Goal: Information Seeking & Learning: Learn about a topic

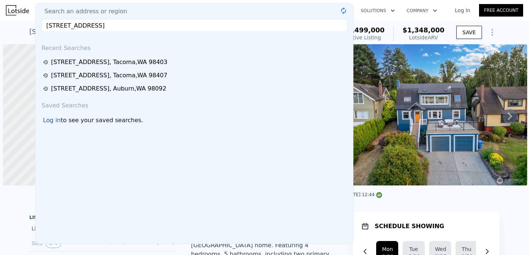
scroll to position [0, 3]
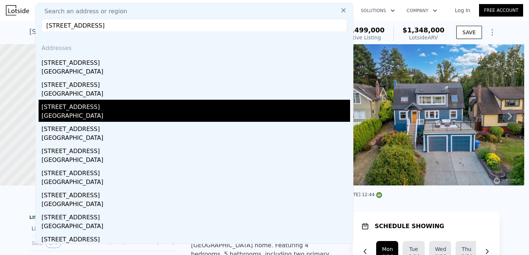
type input "[STREET_ADDRESS]"
click at [97, 105] on div "[STREET_ADDRESS]" at bounding box center [196, 106] width 309 height 12
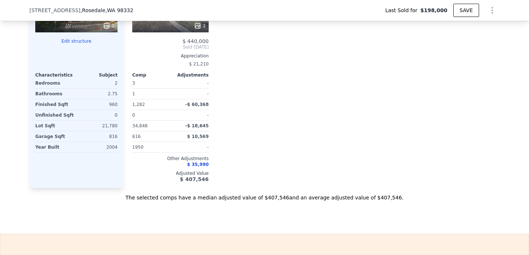
scroll to position [108, 0]
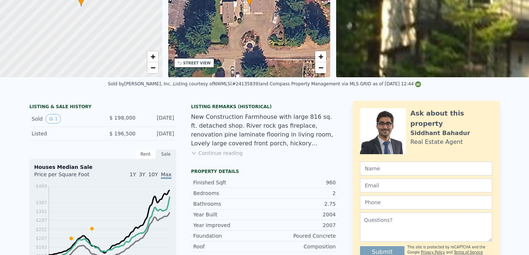
type input "$ 494,000"
type input "$ 247,927"
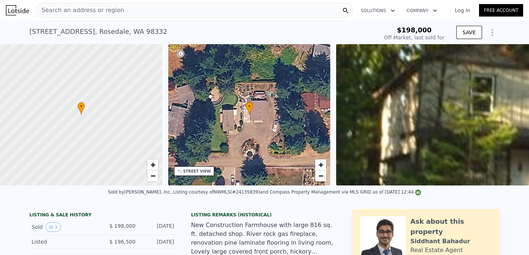
click at [143, 11] on div "Search an address or region" at bounding box center [194, 10] width 318 height 15
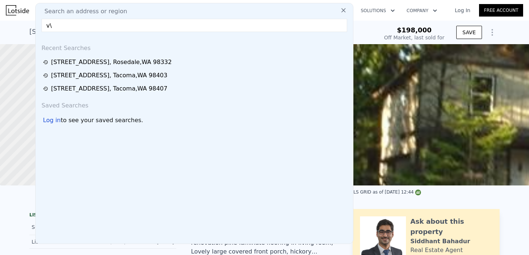
type input "v"
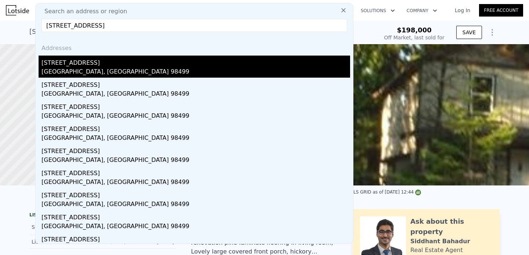
type input "[STREET_ADDRESS]"
click at [74, 66] on div "[STREET_ADDRESS]" at bounding box center [196, 62] width 309 height 12
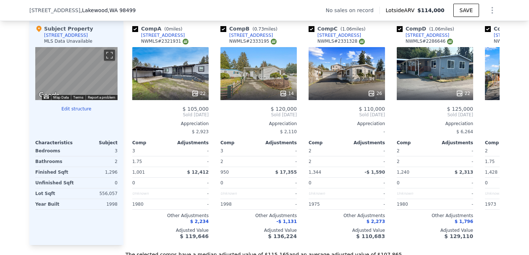
scroll to position [696, 0]
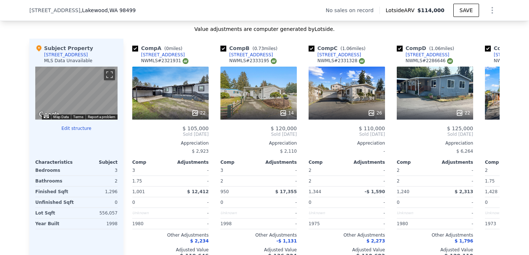
click at [190, 36] on div "Value adjustments are computer generated by Lotside . Subject Property [STREET_…" at bounding box center [264, 151] width 471 height 252
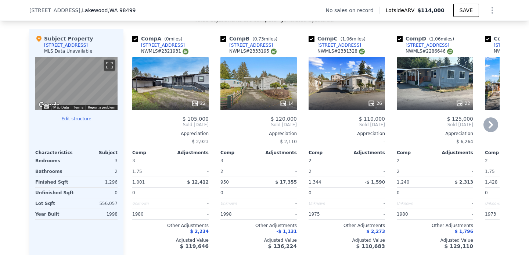
scroll to position [706, 0]
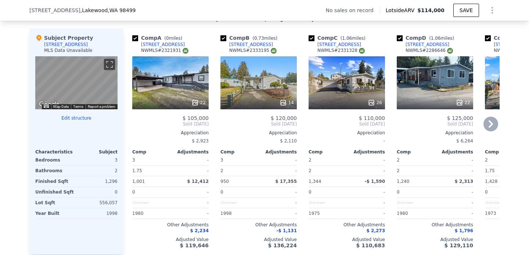
click at [174, 50] on div "NWMLS # 2321931" at bounding box center [164, 50] width 47 height 6
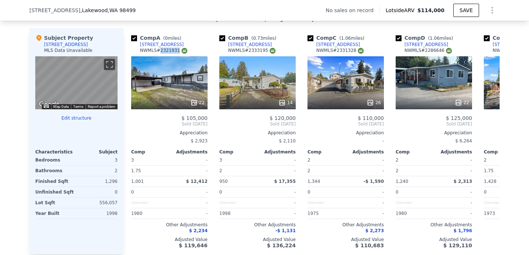
scroll to position [0, 1]
click at [162, 48] on div "NWMLS # 2321931" at bounding box center [163, 50] width 47 height 6
click at [256, 49] on div "NWMLS # 2333195" at bounding box center [251, 50] width 47 height 6
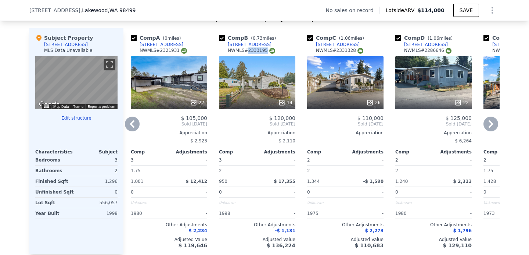
click at [256, 49] on div "NWMLS # 2333195" at bounding box center [251, 50] width 47 height 6
copy div "2333195"
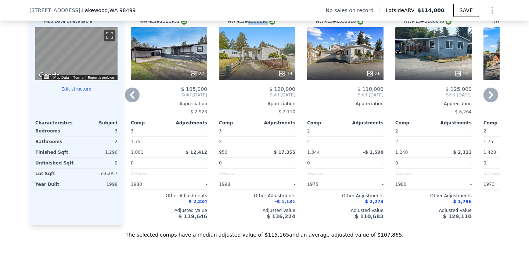
scroll to position [736, 0]
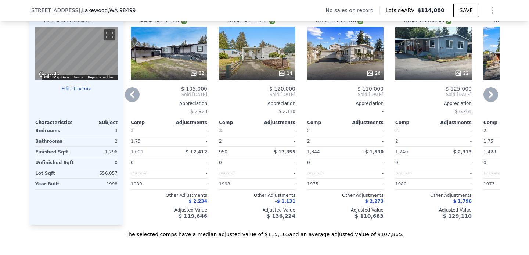
click at [490, 95] on icon at bounding box center [491, 94] width 15 height 15
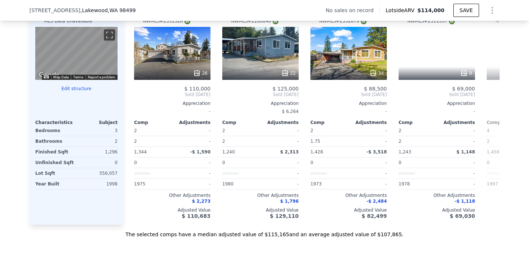
scroll to position [0, 178]
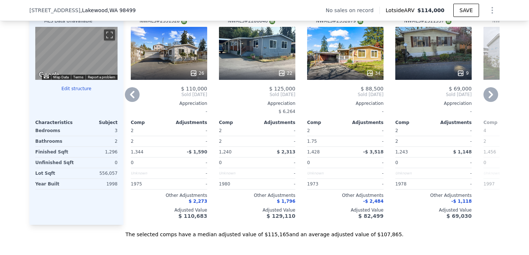
click at [429, 53] on div "9" at bounding box center [434, 53] width 76 height 53
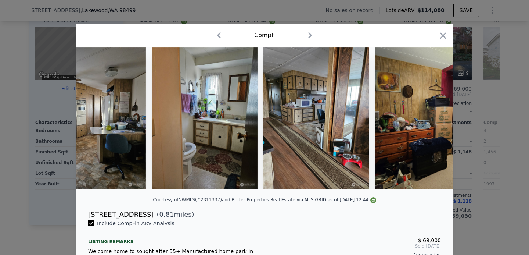
scroll to position [0, 623]
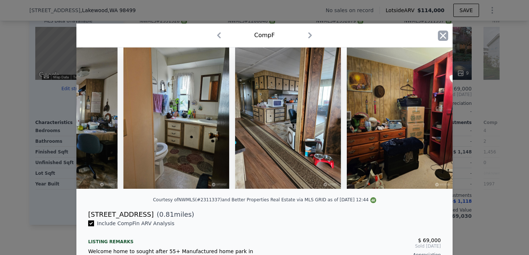
click at [444, 33] on icon "button" at bounding box center [443, 36] width 10 height 10
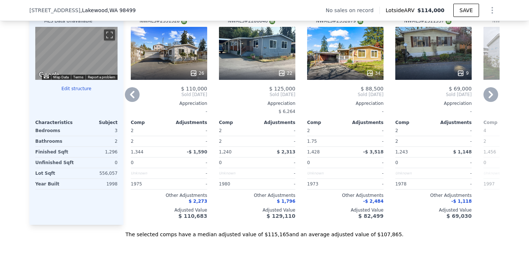
click at [357, 44] on div "34" at bounding box center [345, 53] width 76 height 53
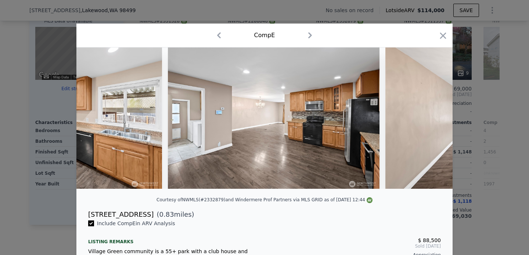
scroll to position [0, 3772]
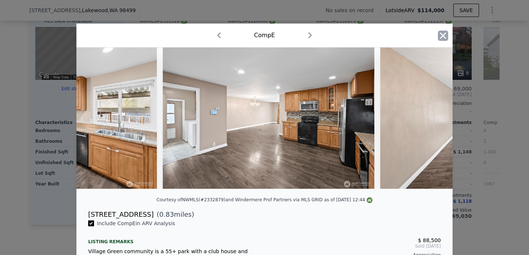
click at [444, 37] on icon "button" at bounding box center [443, 35] width 6 height 6
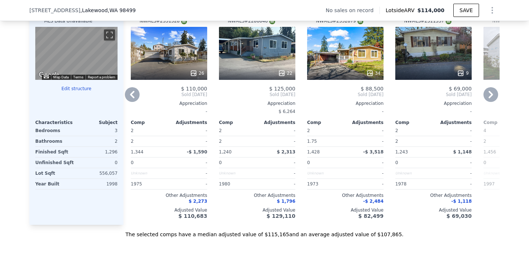
click at [490, 94] on icon at bounding box center [491, 94] width 15 height 15
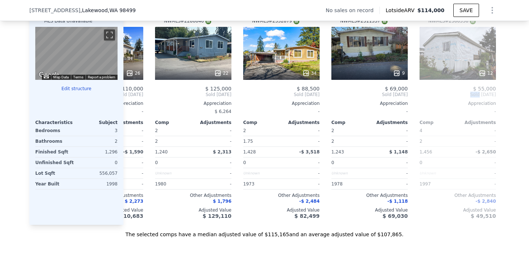
click at [490, 94] on div "Comp A ( 0 miles) [STREET_ADDRESS] 67 NWMLS # 2321931 22 $ 105,000 Sold [DATE] …" at bounding box center [312, 112] width 376 height 226
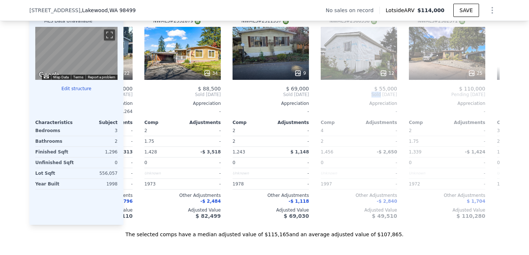
scroll to position [0, 354]
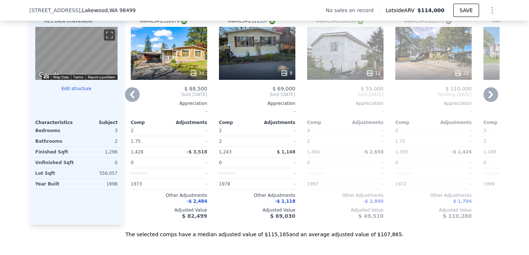
click at [375, 96] on span "Sold [DATE]" at bounding box center [345, 95] width 76 height 6
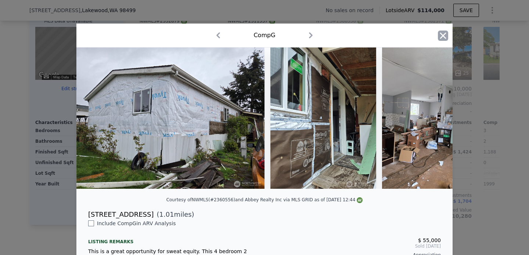
click at [442, 35] on icon "button" at bounding box center [443, 36] width 10 height 10
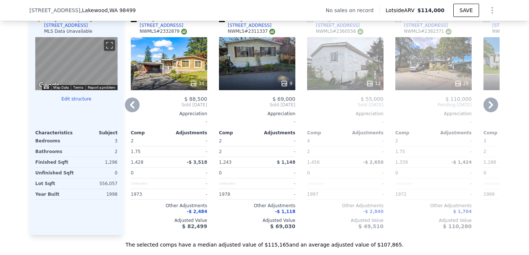
scroll to position [721, 0]
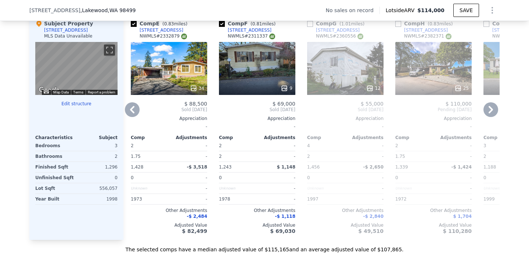
click at [428, 66] on div "25" at bounding box center [434, 68] width 76 height 53
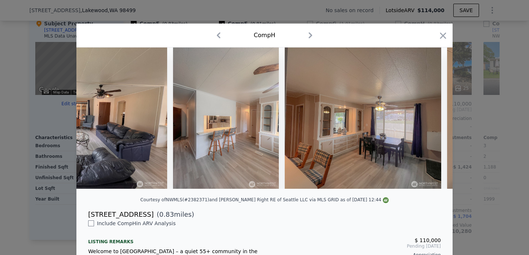
scroll to position [0, 847]
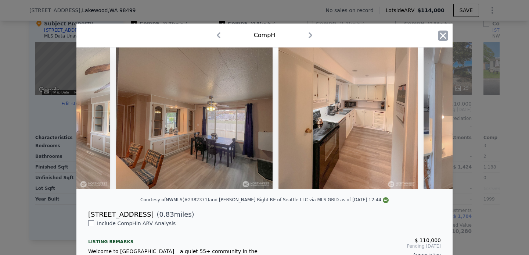
click at [442, 36] on icon "button" at bounding box center [443, 35] width 6 height 6
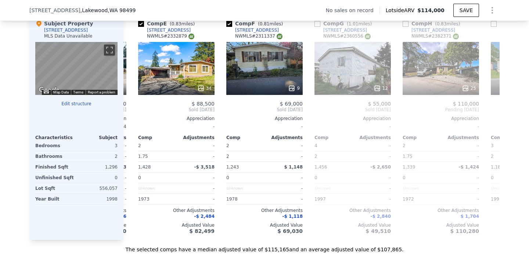
scroll to position [0, 347]
